Goal: Transaction & Acquisition: Purchase product/service

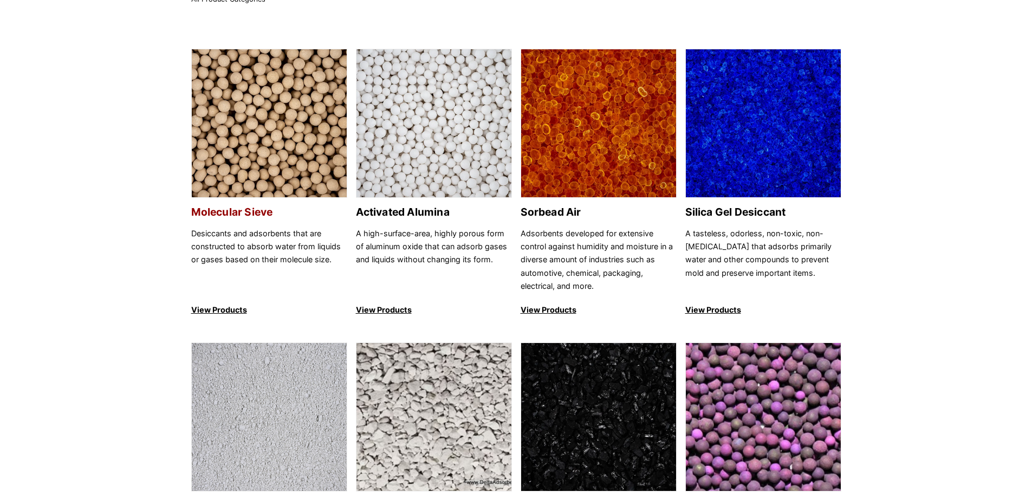
scroll to position [108, 0]
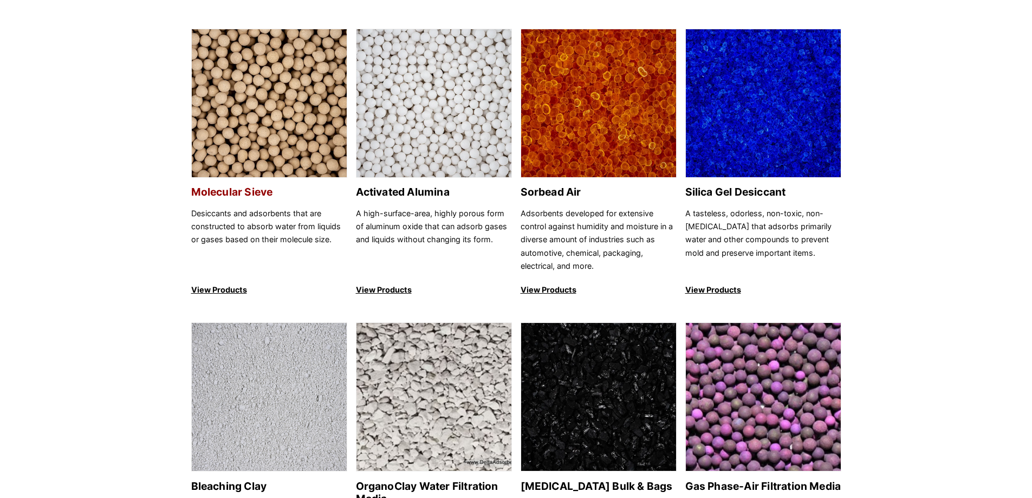
click at [232, 190] on h2 "Molecular Sieve" at bounding box center [269, 192] width 156 height 12
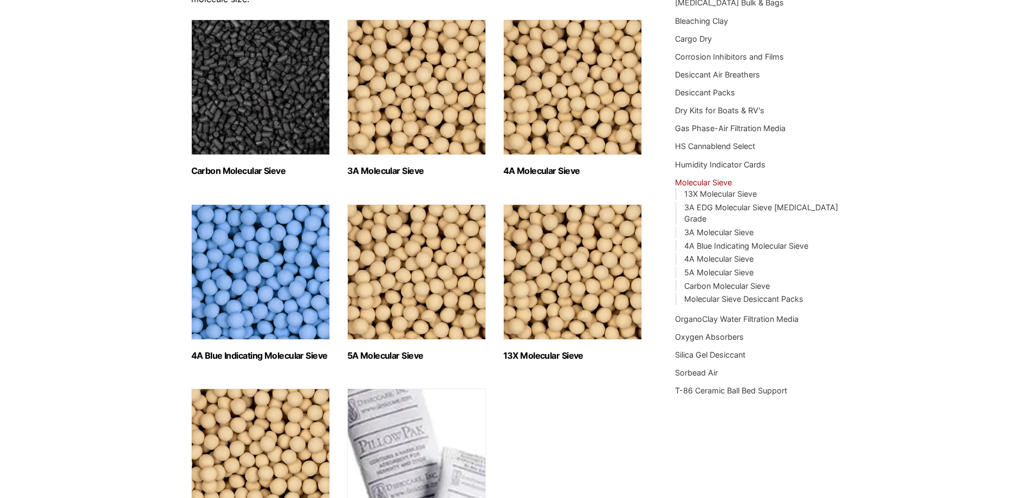
scroll to position [162, 0]
click at [268, 355] on h2 "4A Blue Indicating Molecular Sieve (2)" at bounding box center [260, 355] width 139 height 10
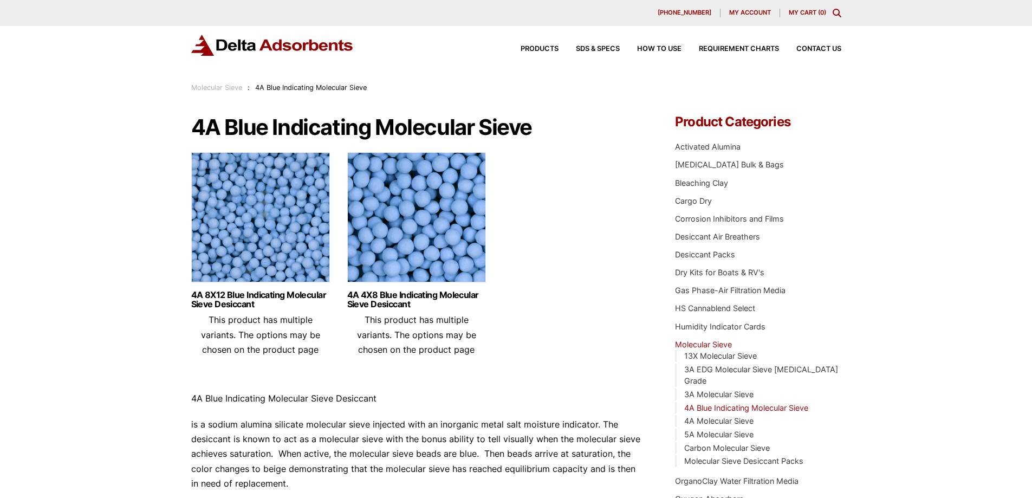
click at [263, 214] on img at bounding box center [260, 219] width 139 height 135
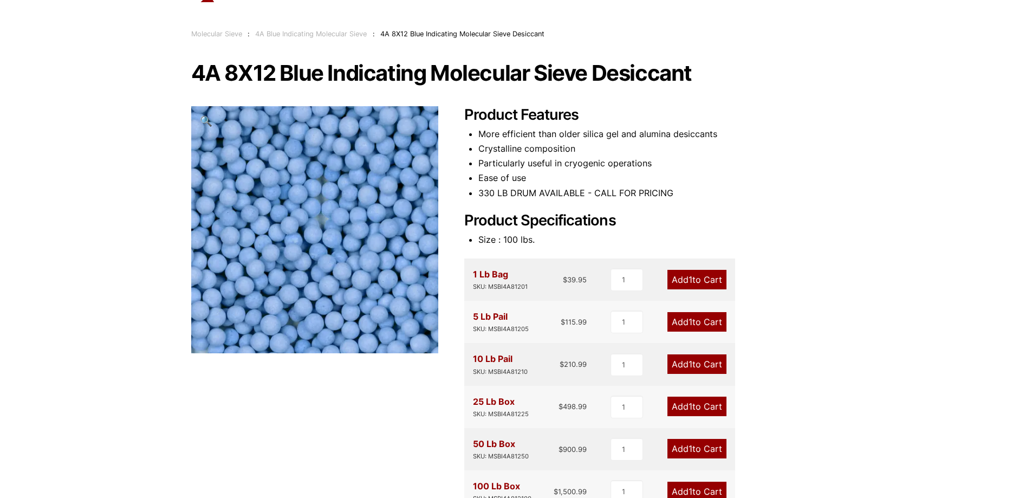
scroll to position [54, 0]
click at [708, 277] on link "Add 1 to Cart" at bounding box center [696, 278] width 59 height 19
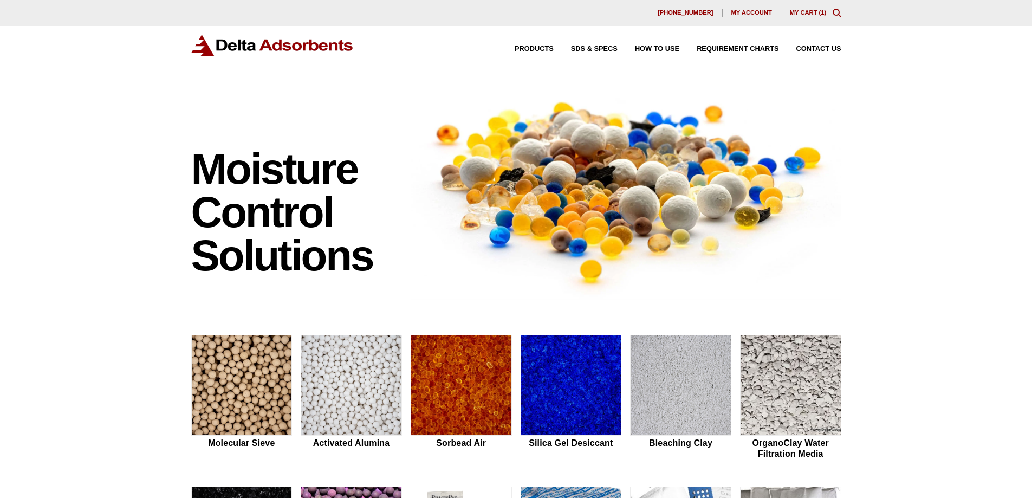
click at [812, 13] on link "My Cart ( 1 )" at bounding box center [808, 12] width 37 height 6
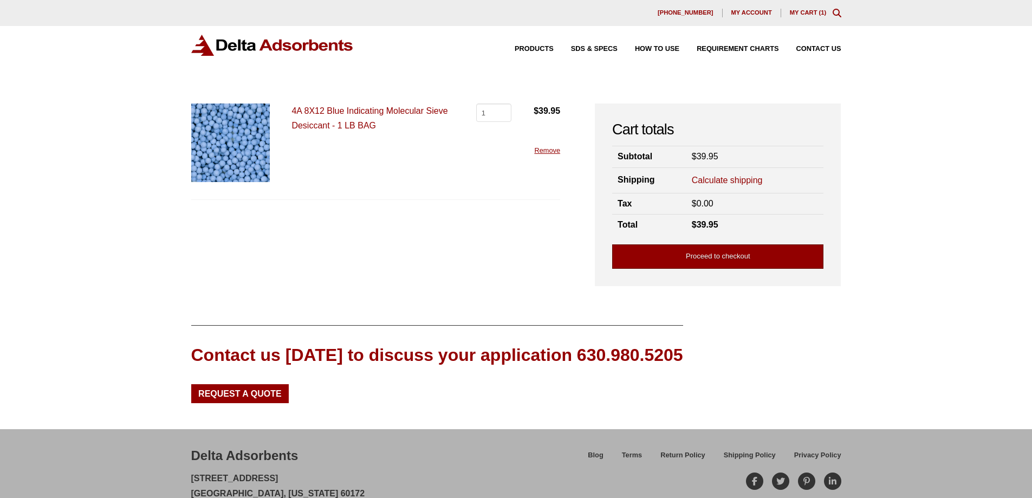
click at [722, 253] on link "Proceed to checkout" at bounding box center [717, 256] width 211 height 24
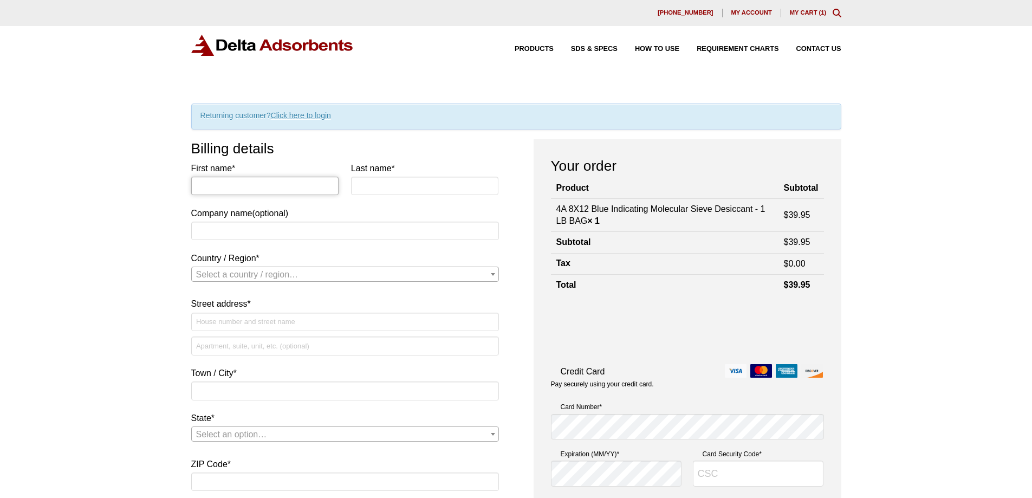
click at [264, 185] on input "First name *" at bounding box center [265, 186] width 148 height 18
type input "[PERSON_NAME]"
type input "Miller"
type input "H&M Analytical Services"
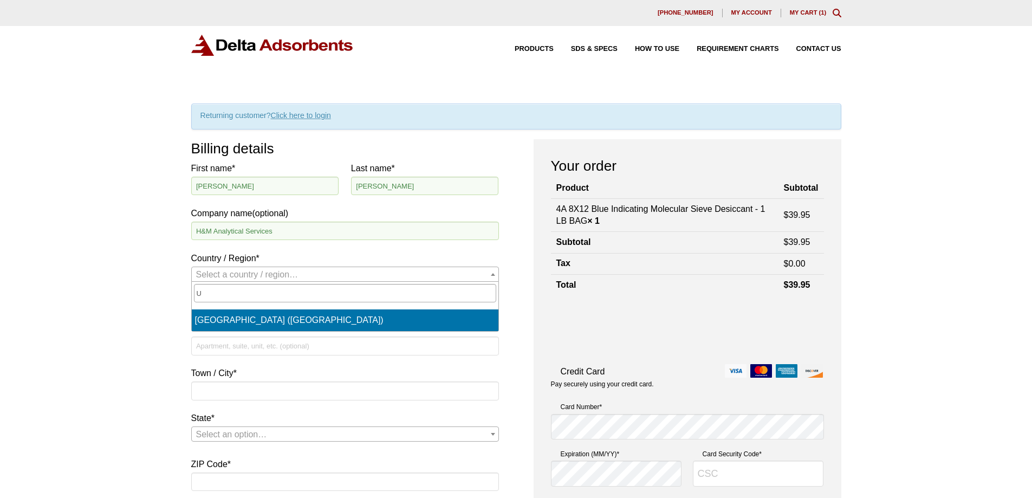
select select "US"
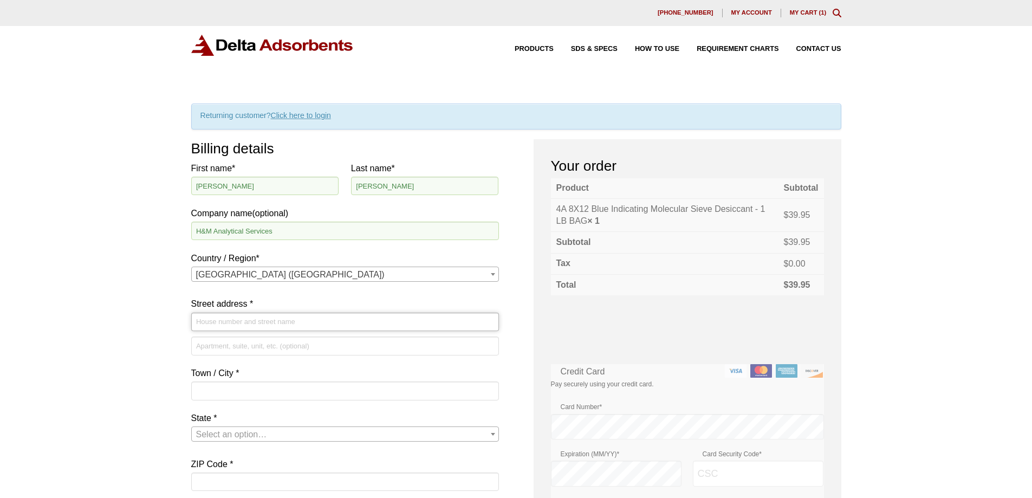
click at [237, 326] on input "Street address *" at bounding box center [345, 321] width 308 height 18
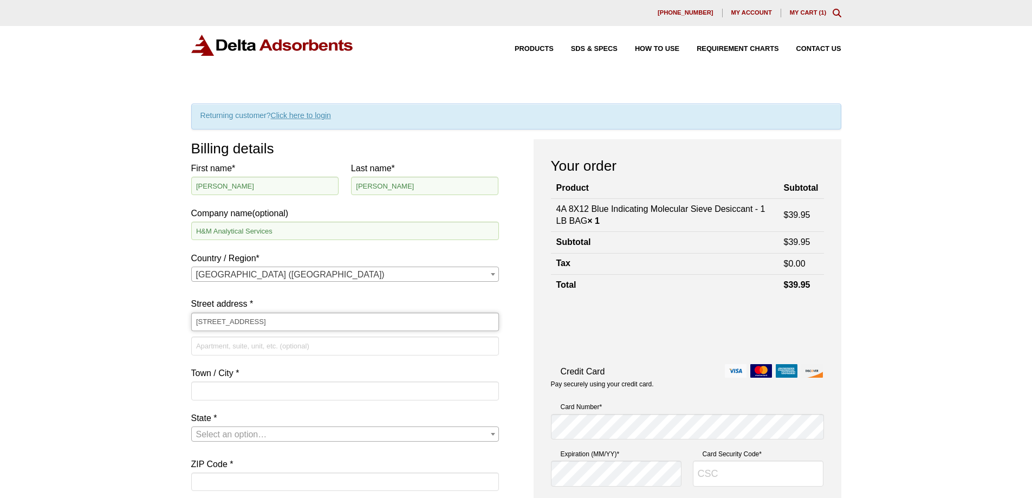
type input "[STREET_ADDRESS]"
type input "Suite 101"
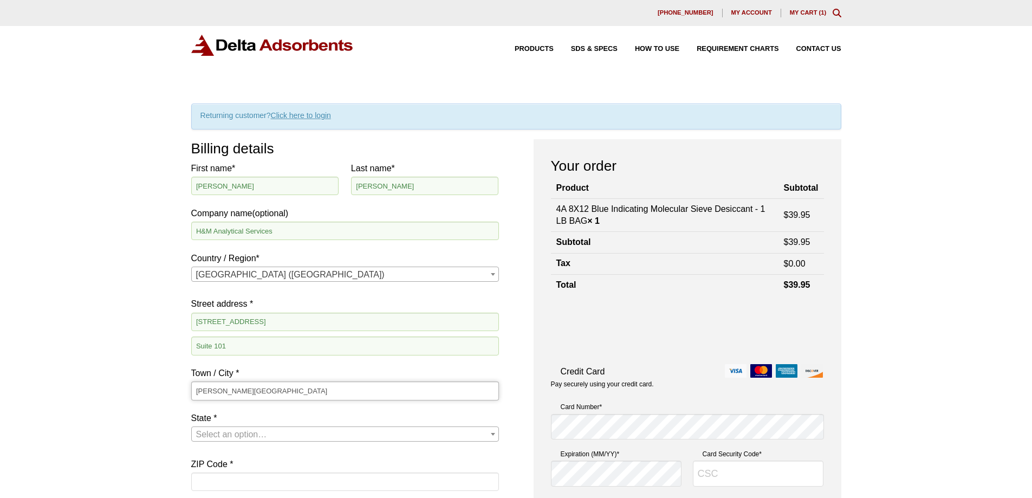
type input "Hamilton Township"
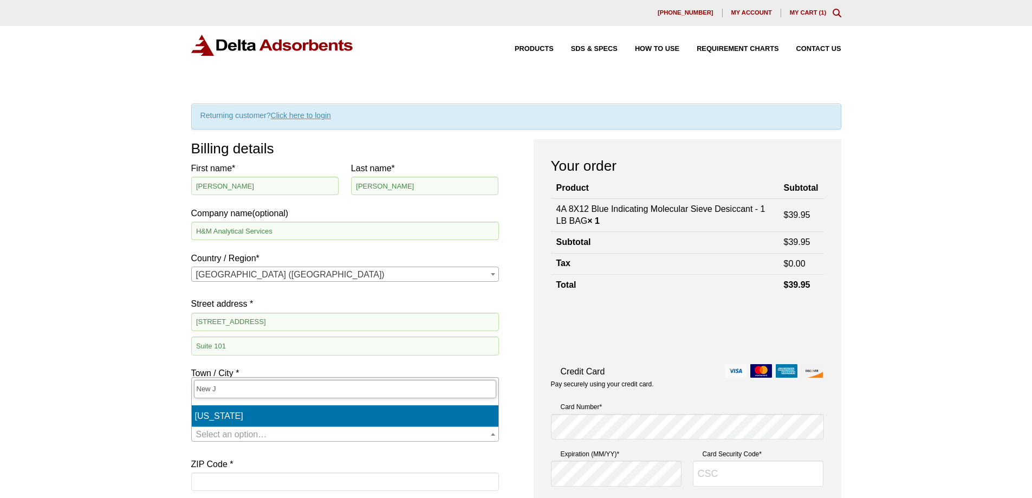
type input "New J"
select select "NJ"
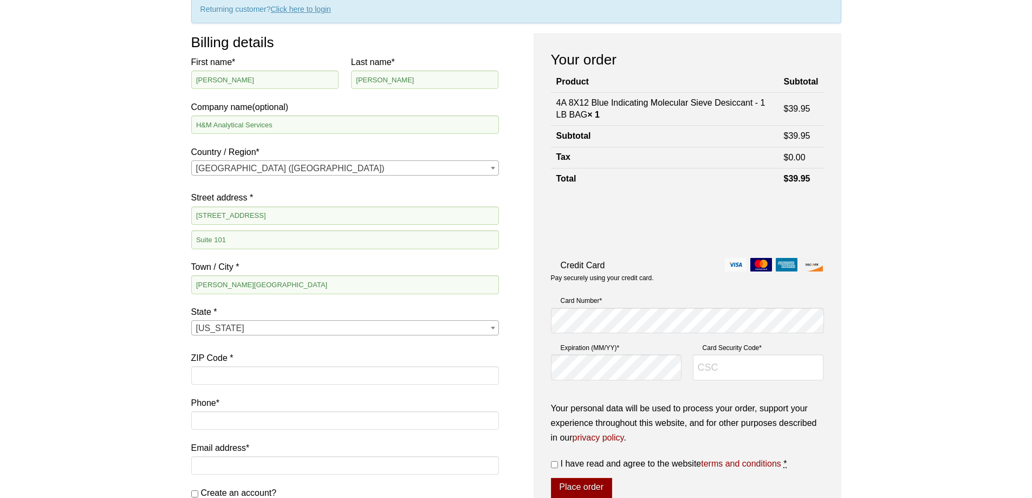
scroll to position [217, 0]
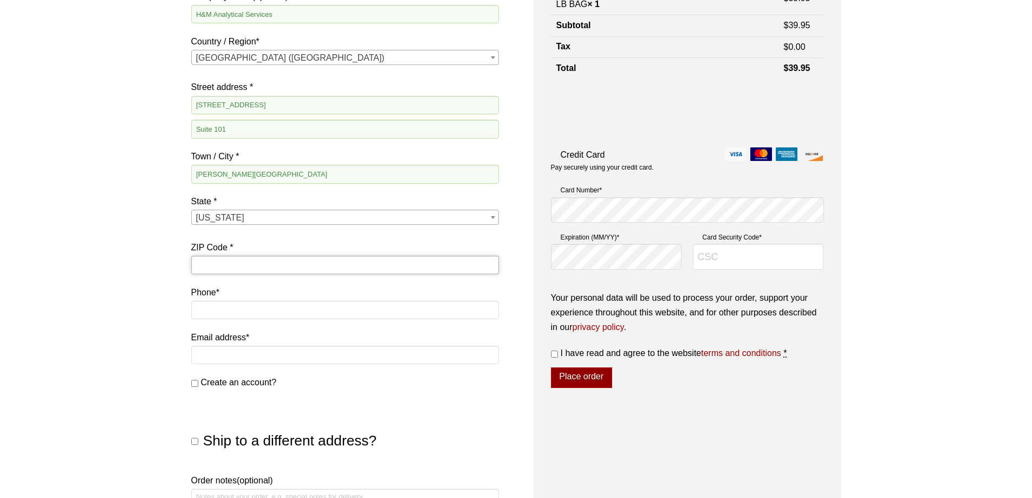
click at [250, 266] on input "ZIP Code *" at bounding box center [345, 265] width 308 height 18
type input "08619"
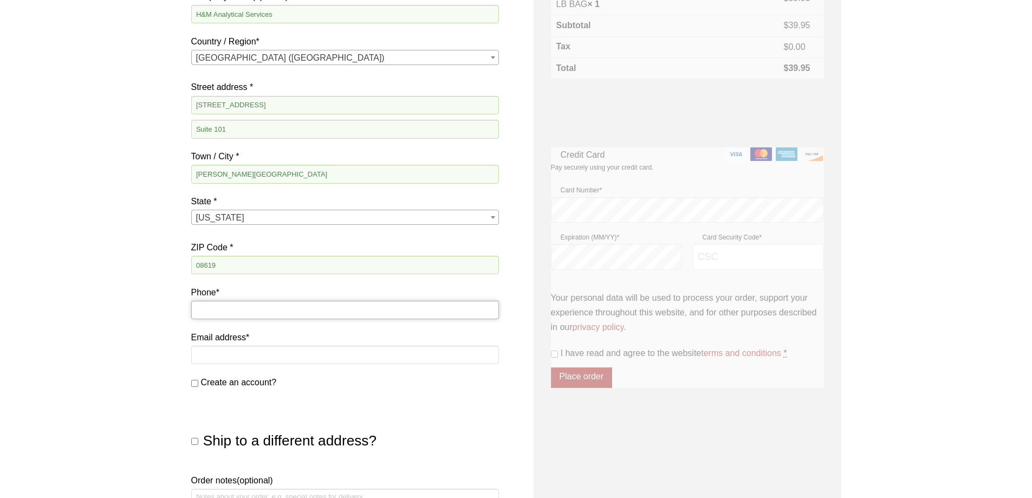
type input "9"
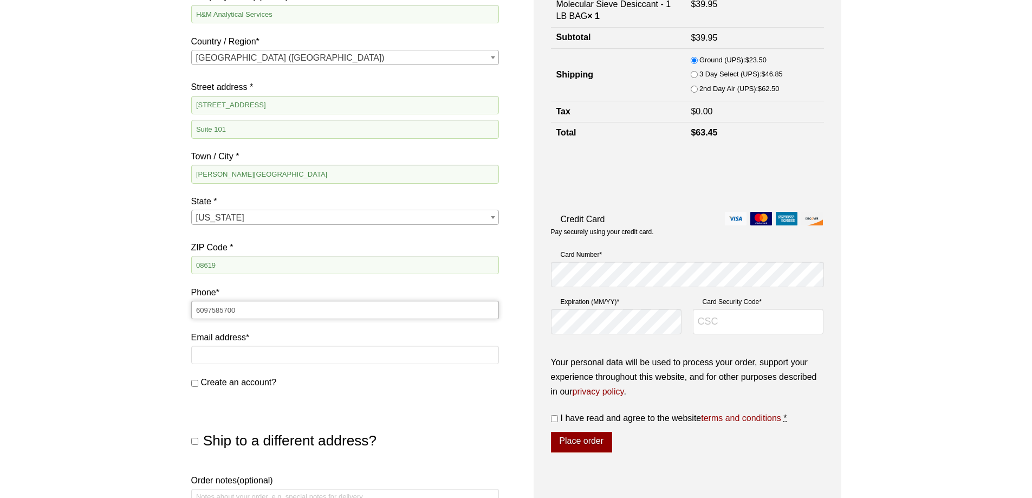
type input "6097585700"
type input "[EMAIL_ADDRESS][DOMAIN_NAME]"
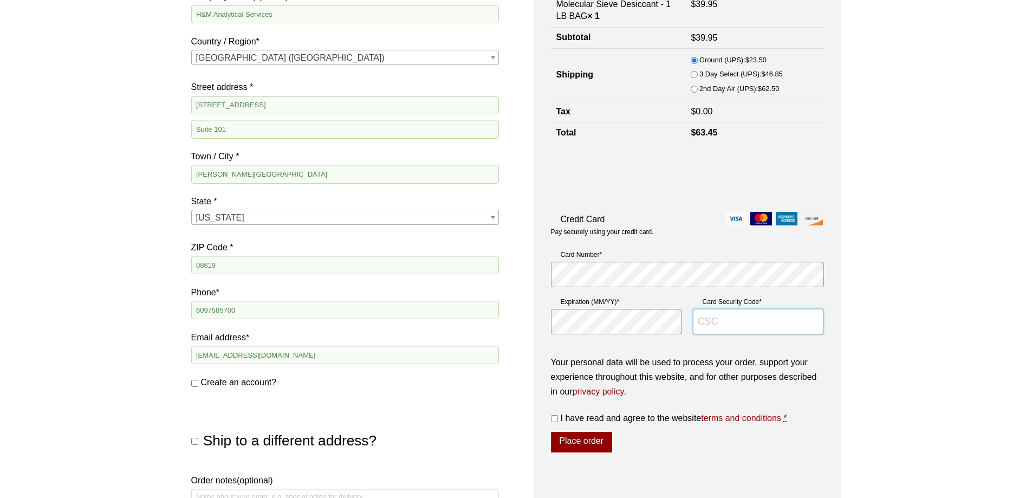
click at [760, 321] on input "Card Security Code *" at bounding box center [758, 322] width 131 height 26
type input "188"
click at [555, 416] on input "I have read and agree to the website terms and conditions *" at bounding box center [554, 418] width 7 height 7
checkbox input "true"
click at [599, 447] on button "Place order" at bounding box center [581, 442] width 61 height 21
